Goal: Navigation & Orientation: Find specific page/section

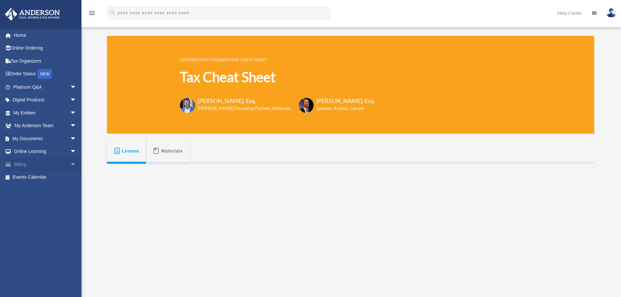
click at [22, 164] on link "Billing arrow_drop_down" at bounding box center [46, 164] width 82 height 13
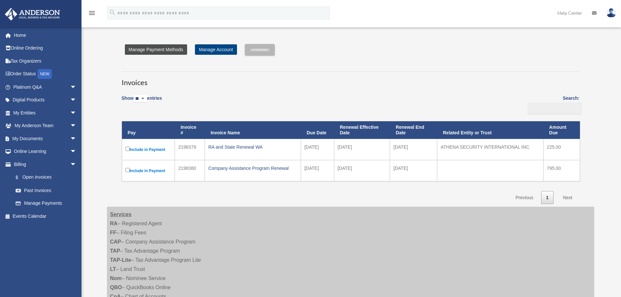
click at [169, 51] on link "Manage Payment Methods" at bounding box center [156, 49] width 62 height 10
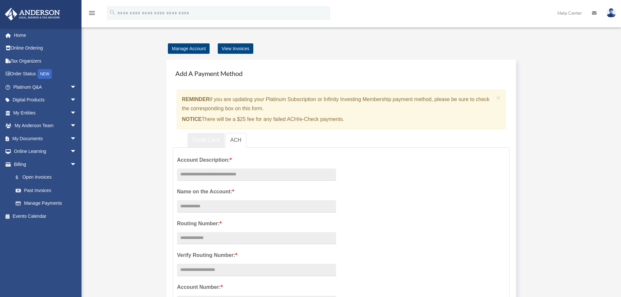
click at [217, 140] on link "Credit Card" at bounding box center [205, 140] width 37 height 15
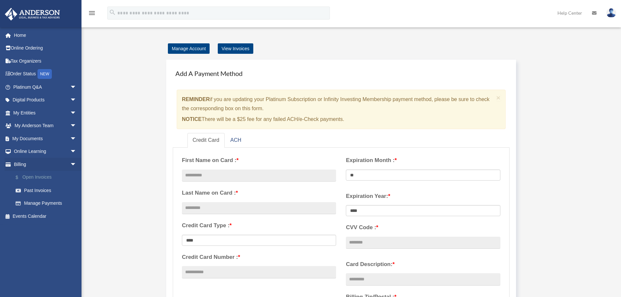
click at [41, 177] on link "$ Open Invoices" at bounding box center [47, 177] width 77 height 13
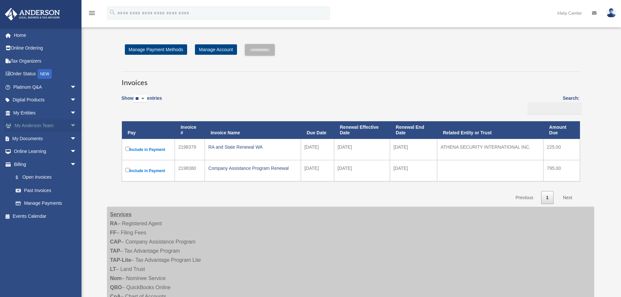
click at [70, 125] on span "arrow_drop_down" at bounding box center [76, 125] width 13 height 13
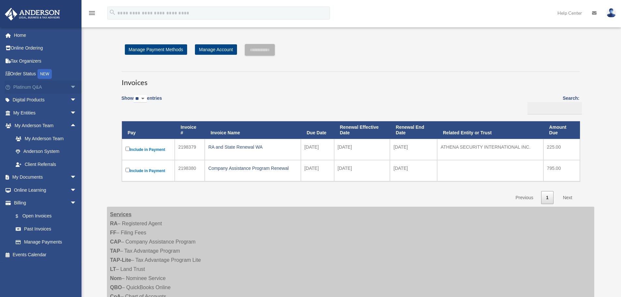
click at [70, 87] on span "arrow_drop_down" at bounding box center [76, 87] width 13 height 13
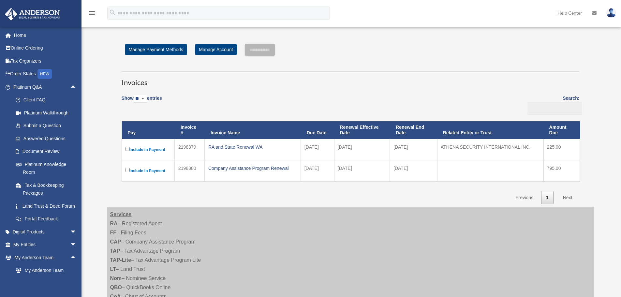
scroll to position [87, 0]
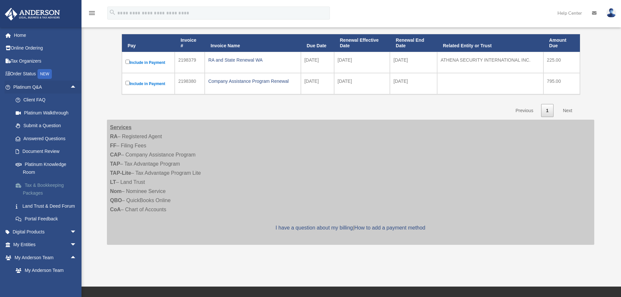
click at [40, 186] on link "Tax & Bookkeeping Packages" at bounding box center [47, 189] width 77 height 21
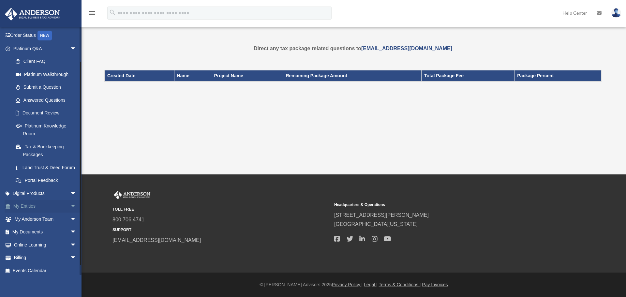
scroll to position [43, 0]
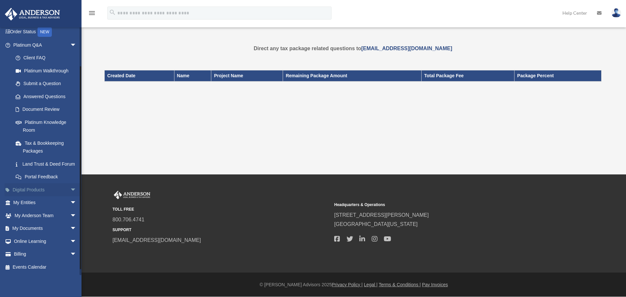
click at [70, 193] on span "arrow_drop_down" at bounding box center [76, 189] width 13 height 13
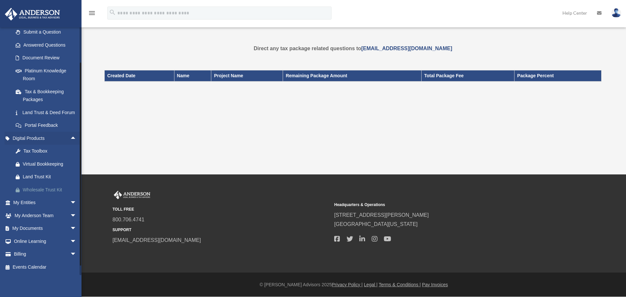
scroll to position [101, 0]
click at [40, 163] on div "Virtual Bookkeeping" at bounding box center [50, 164] width 55 height 8
click at [70, 241] on span "arrow_drop_down" at bounding box center [76, 241] width 13 height 13
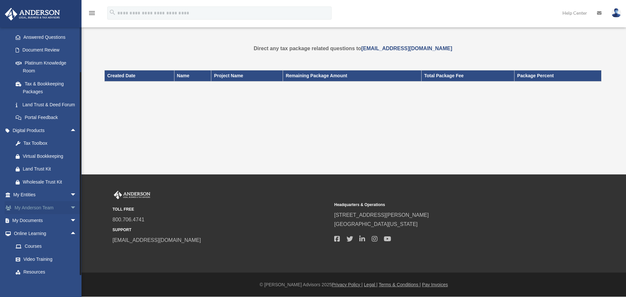
click at [70, 215] on span "arrow_drop_down" at bounding box center [76, 207] width 13 height 13
click at [70, 202] on span "arrow_drop_down" at bounding box center [76, 194] width 13 height 13
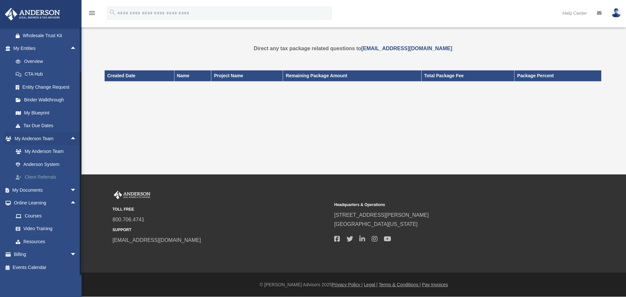
scroll to position [256, 0]
click at [38, 59] on link "Overview" at bounding box center [47, 60] width 77 height 13
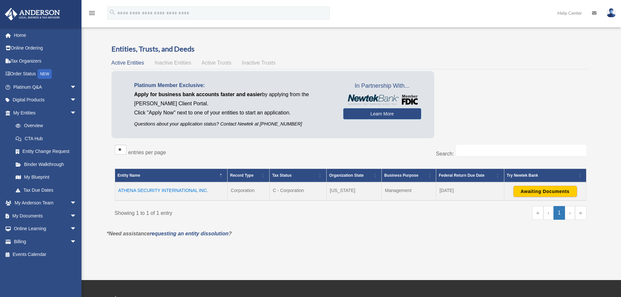
scroll to position [43, 0]
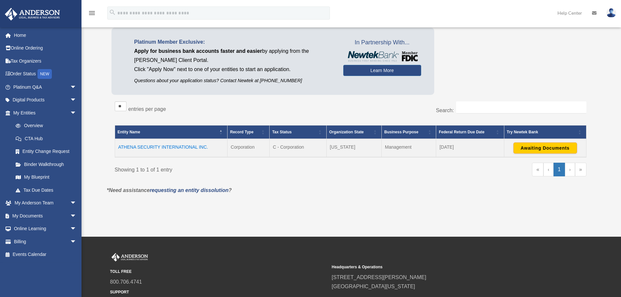
click at [194, 147] on td "ATHENA SECURITY INTERNATIONAL INC." at bounding box center [171, 148] width 112 height 18
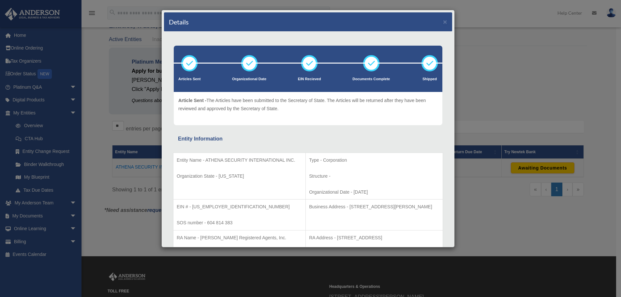
scroll to position [0, 0]
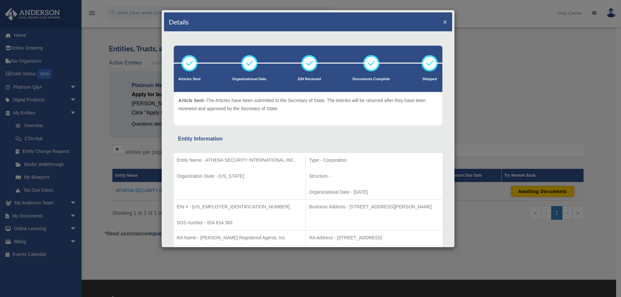
click at [443, 24] on button "×" at bounding box center [445, 21] width 4 height 7
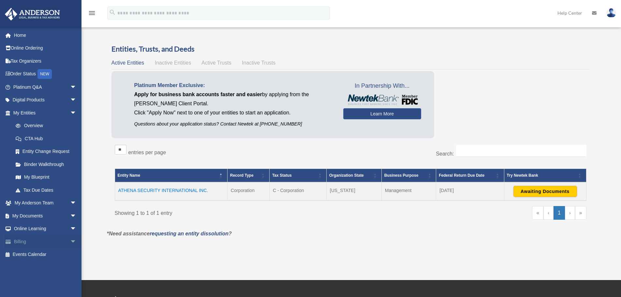
click at [70, 240] on span "arrow_drop_down" at bounding box center [76, 241] width 13 height 13
click at [70, 100] on span "arrow_drop_down" at bounding box center [76, 100] width 13 height 13
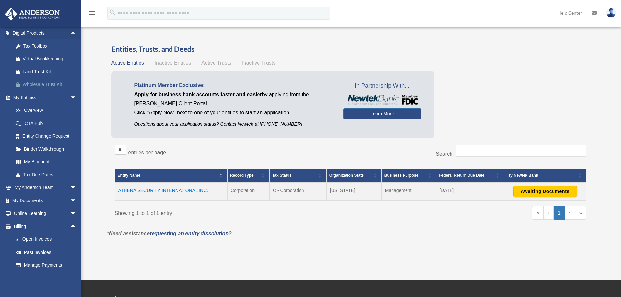
scroll to position [78, 0]
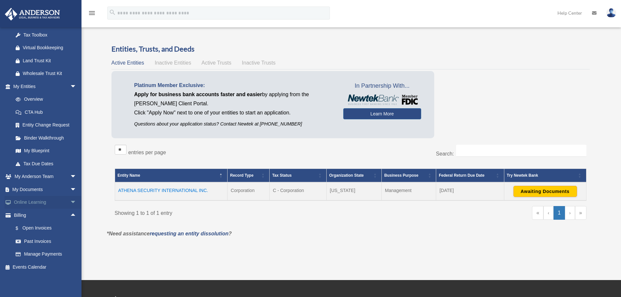
click at [70, 201] on span "arrow_drop_down" at bounding box center [76, 202] width 13 height 13
click at [36, 239] on link "Resources" at bounding box center [47, 240] width 77 height 13
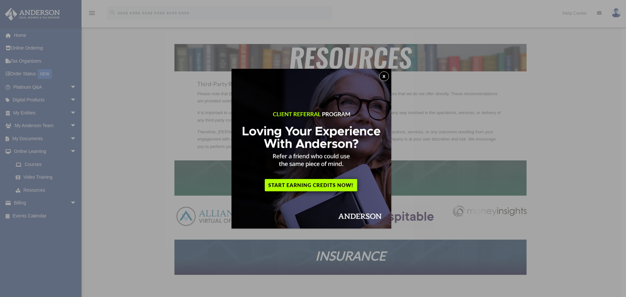
click at [383, 78] on button "x" at bounding box center [384, 76] width 10 height 10
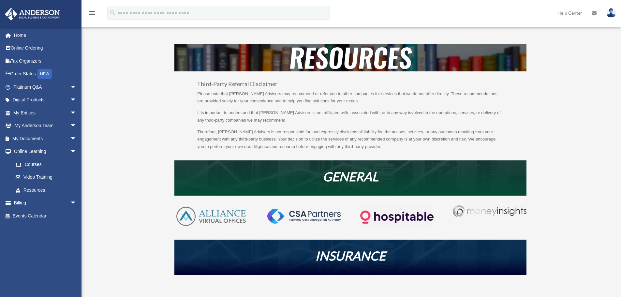
scroll to position [43, 0]
